Goal: Navigation & Orientation: Find specific page/section

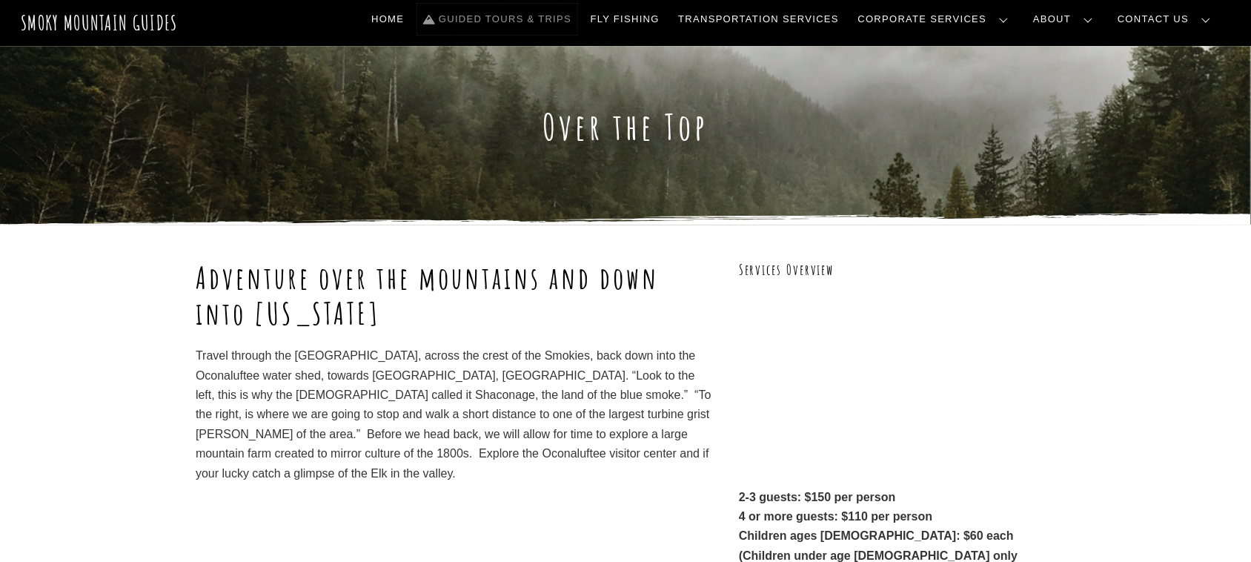
click at [572, 19] on link "Guided Tours & Trips" at bounding box center [497, 19] width 160 height 31
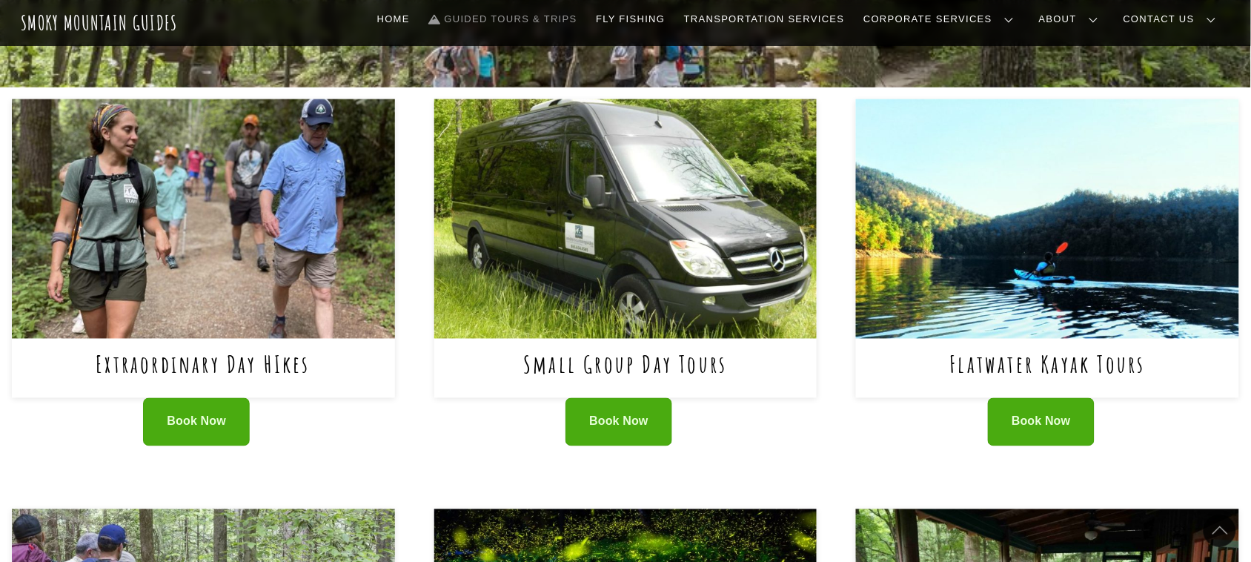
scroll to position [578, 0]
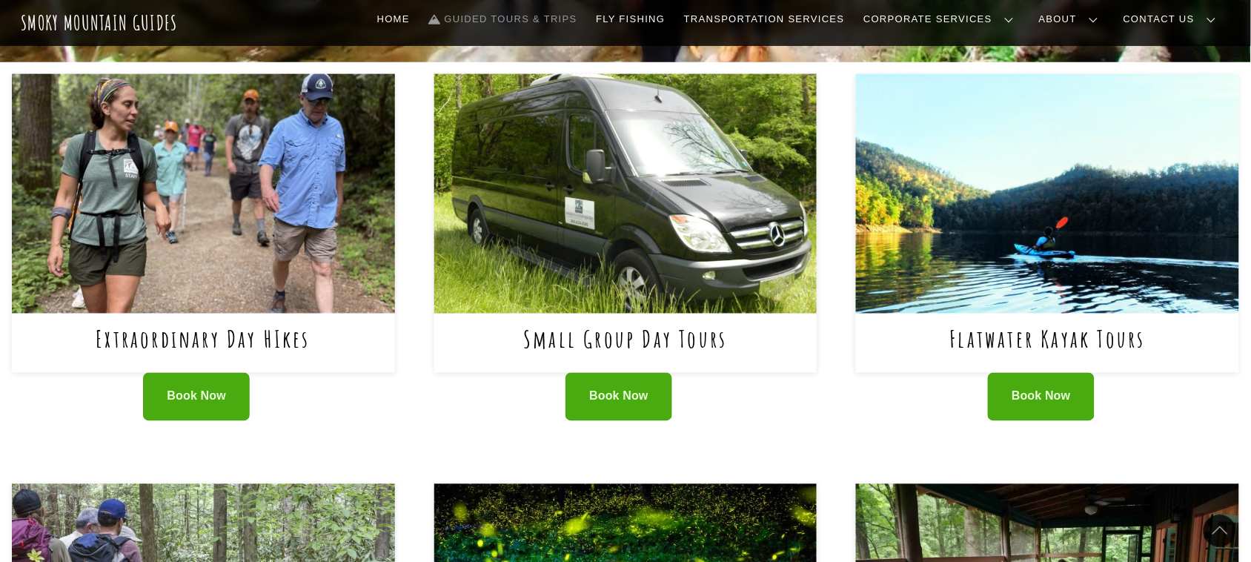
click at [641, 243] on img at bounding box center [625, 193] width 383 height 239
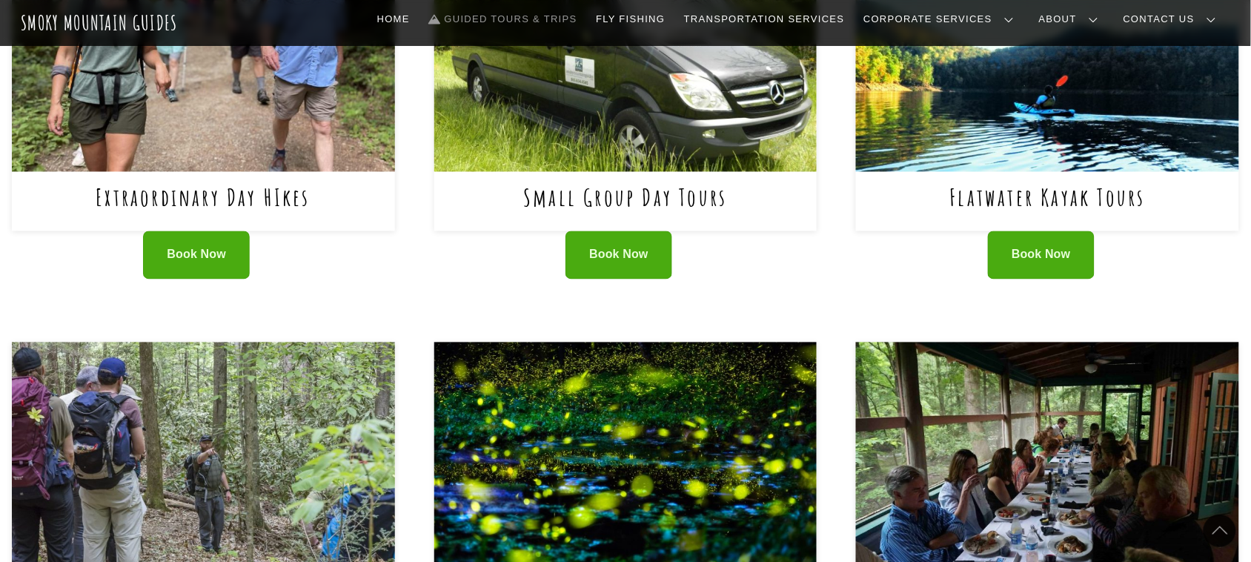
scroll to position [1000, 0]
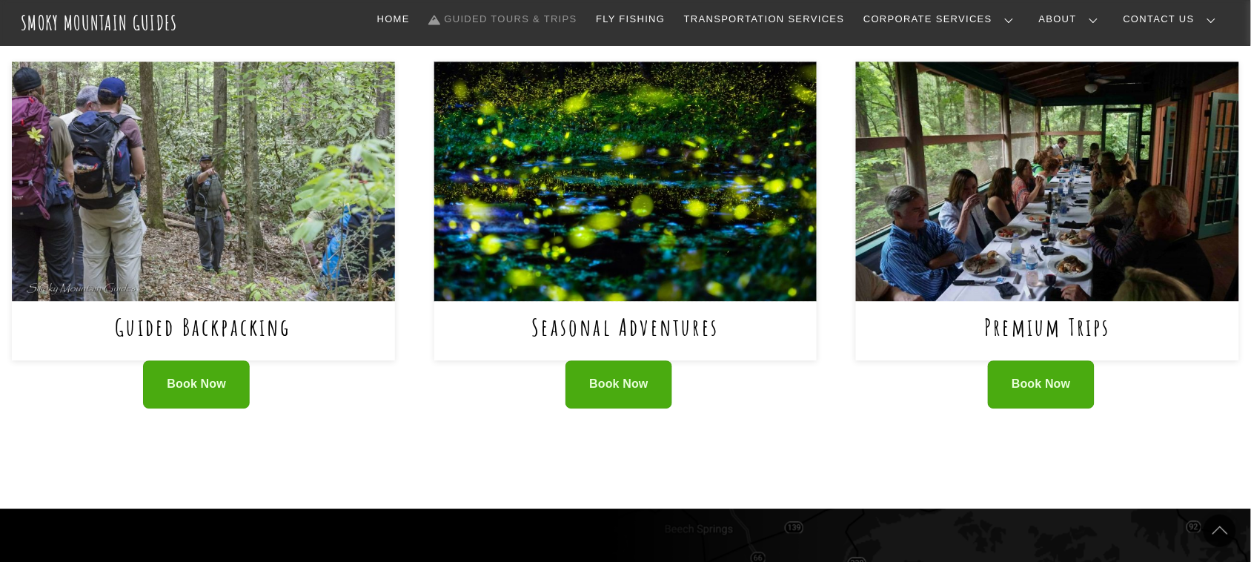
click at [639, 228] on img at bounding box center [625, 180] width 383 height 239
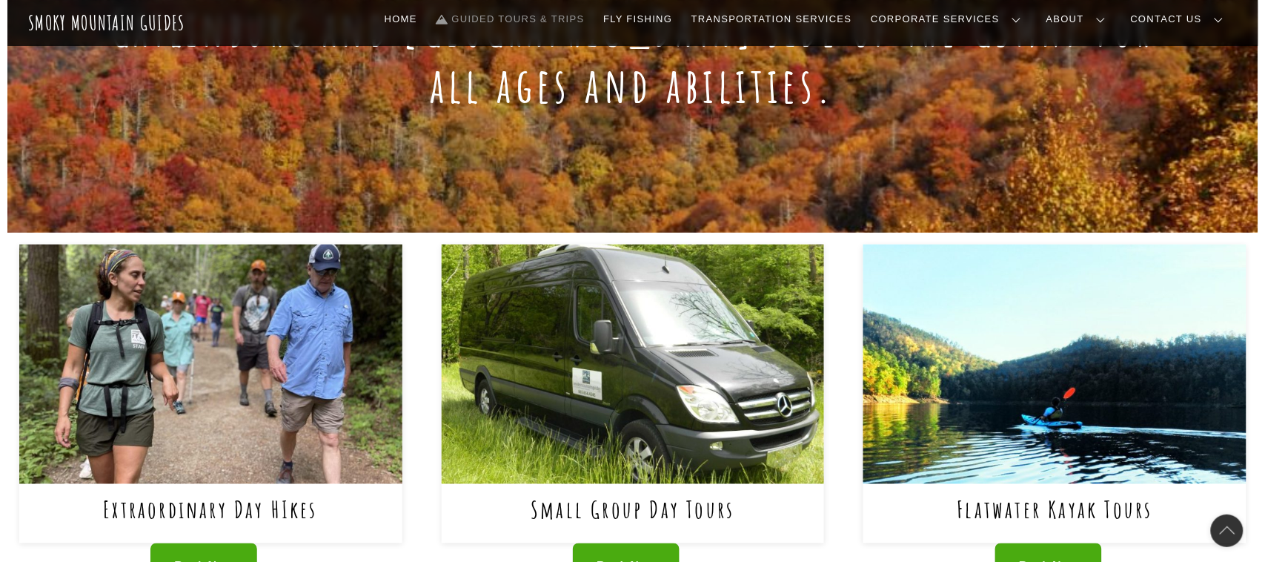
scroll to position [400, 0]
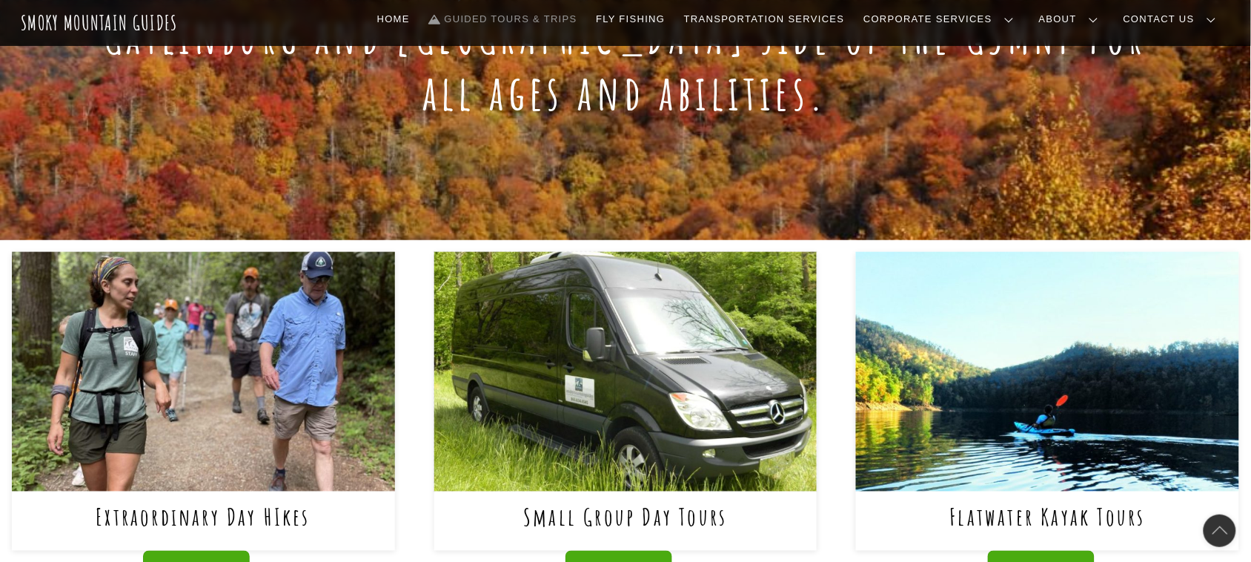
click at [657, 411] on img at bounding box center [625, 371] width 383 height 239
